Goal: Information Seeking & Learning: Learn about a topic

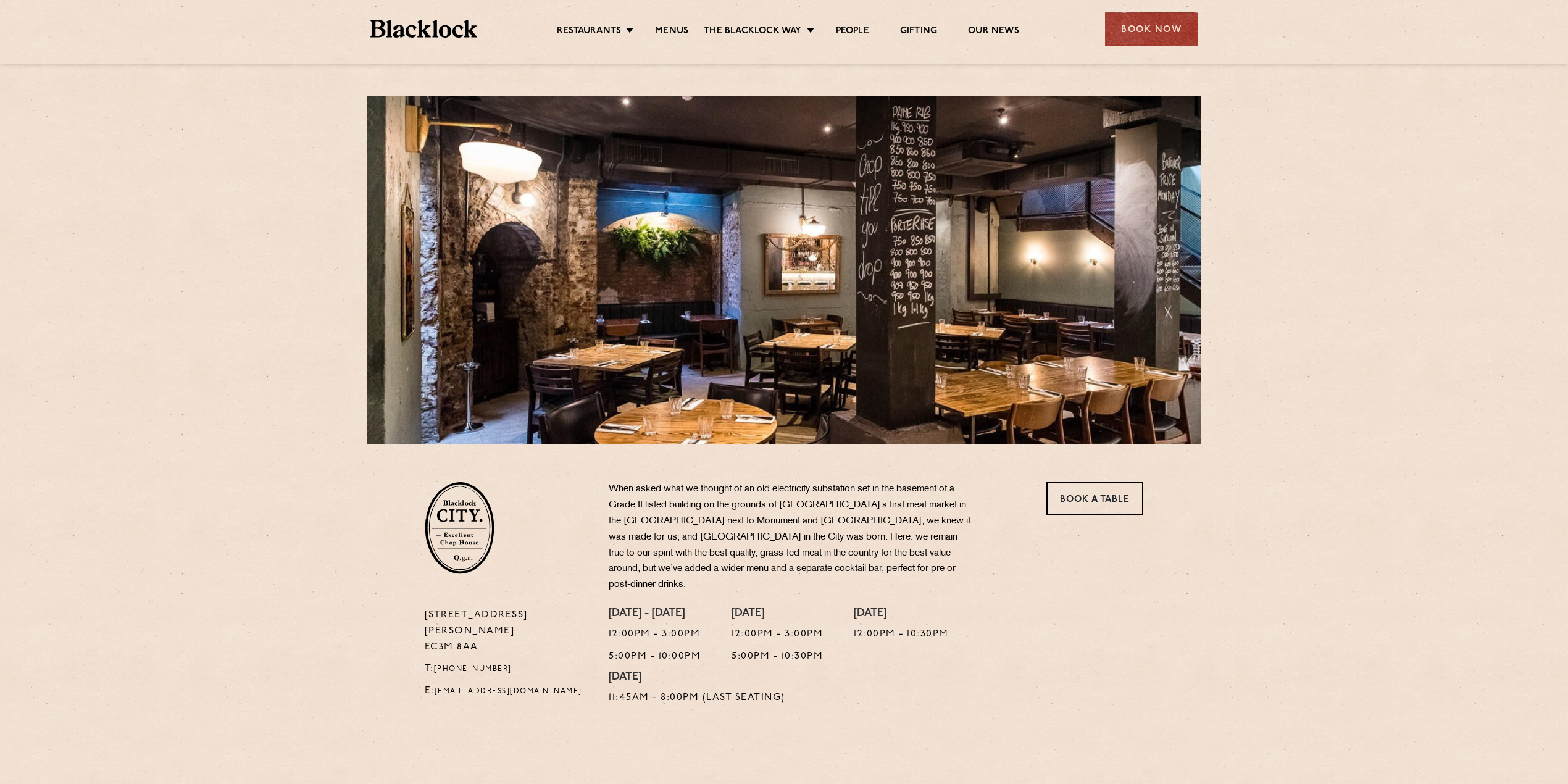
click at [669, 23] on ul "Restaurants [GEOGRAPHIC_DATA] [GEOGRAPHIC_DATA] [GEOGRAPHIC_DATA] [GEOGRAPHIC_D…" at bounding box center [788, 29] width 622 height 20
click at [669, 27] on link "Menus" at bounding box center [672, 32] width 33 height 13
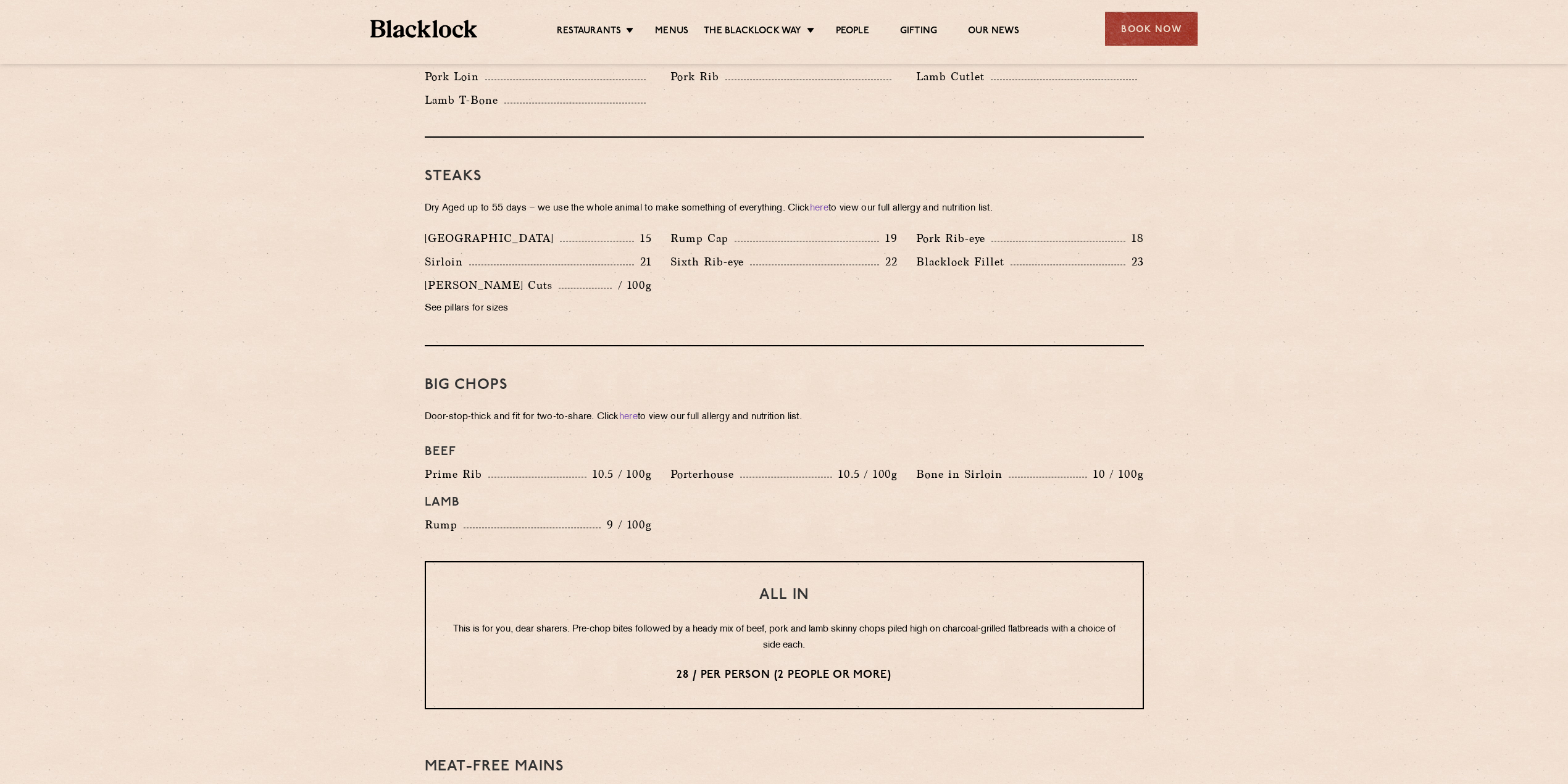
scroll to position [1111, 0]
